Goal: Task Accomplishment & Management: Use online tool/utility

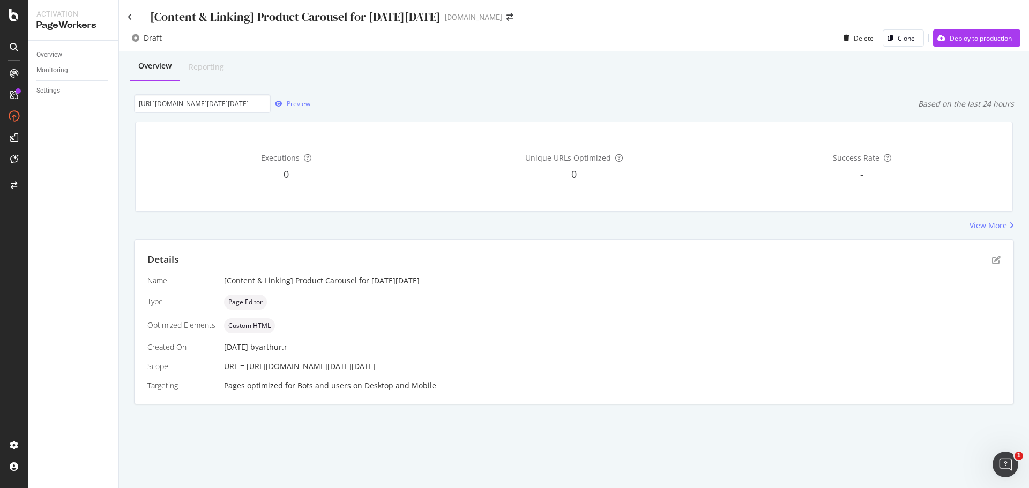
click at [305, 107] on div "Preview" at bounding box center [299, 103] width 24 height 9
click at [129, 17] on icon at bounding box center [130, 17] width 5 height 8
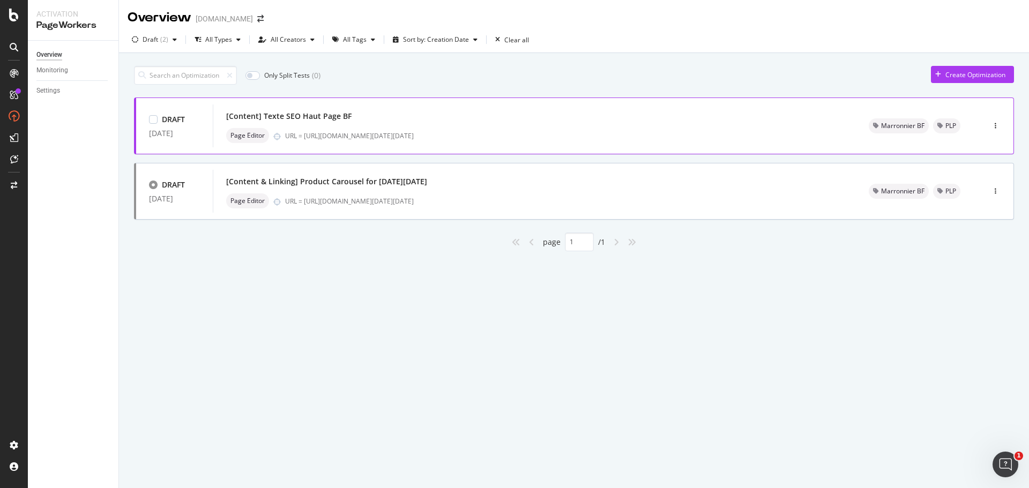
click at [155, 114] on div "DRAFT [DATE]" at bounding box center [174, 126] width 77 height 32
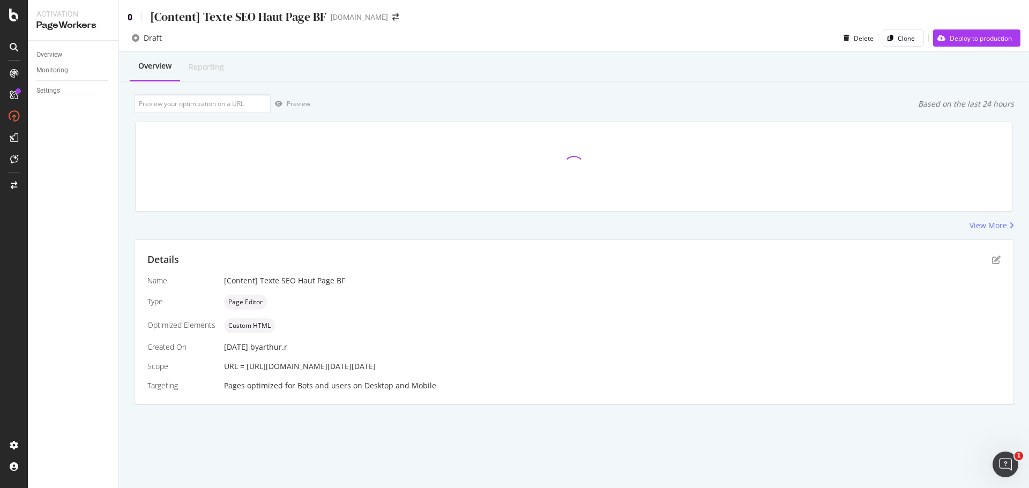
click at [129, 14] on icon at bounding box center [130, 17] width 5 height 8
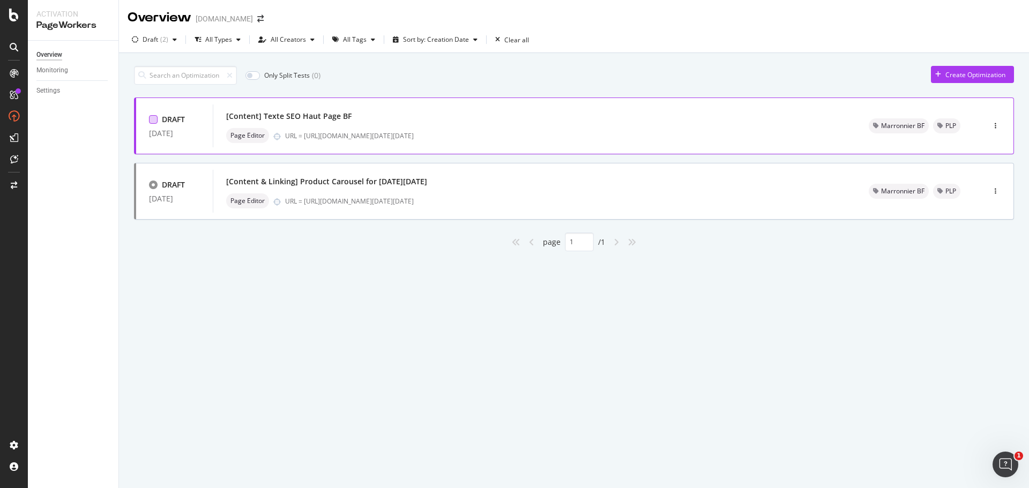
click at [154, 123] on div at bounding box center [153, 119] width 9 height 9
click at [155, 183] on div at bounding box center [153, 185] width 9 height 9
click at [278, 281] on div "Only Split Tests ( 0 ) Edit tags Create Optimization DRAFT [DATE] [Content] Tex…" at bounding box center [574, 171] width 910 height 236
